Goal: Information Seeking & Learning: Learn about a topic

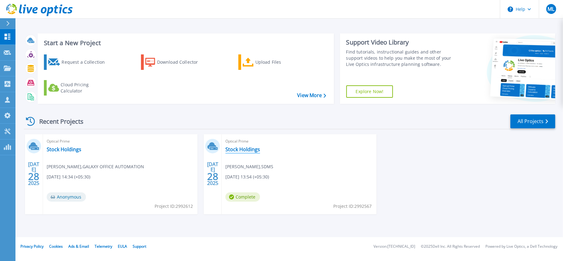
click at [248, 149] on link "Stock Holdings" at bounding box center [243, 149] width 35 height 6
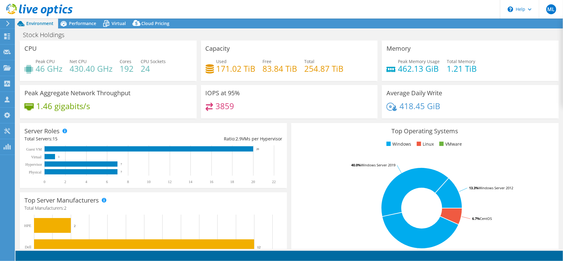
select select "[GEOGRAPHIC_DATA]"
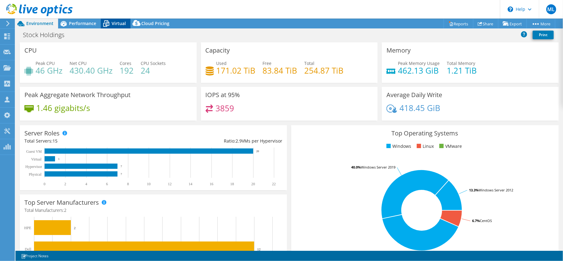
click at [119, 22] on span "Virtual" at bounding box center [119, 23] width 14 height 6
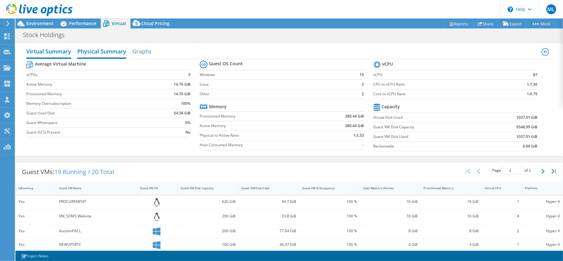
click at [101, 52] on h2 "Physical Summary" at bounding box center [101, 52] width 49 height 14
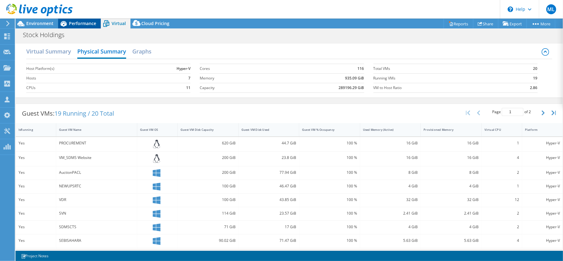
click at [88, 25] on span "Performance" at bounding box center [82, 23] width 27 height 6
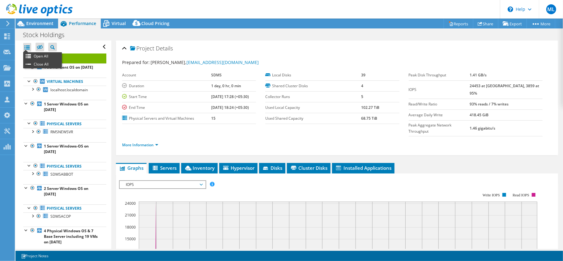
click at [27, 52] on ul "Open All Close All" at bounding box center [42, 60] width 39 height 16
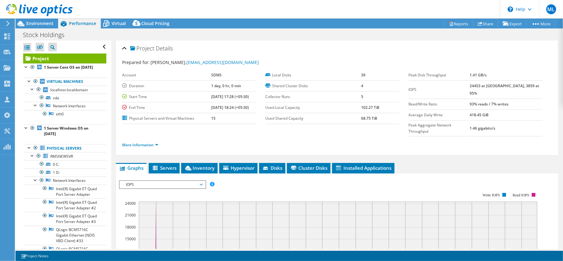
click at [27, 50] on div at bounding box center [27, 47] width 8 height 9
